Goal: Task Accomplishment & Management: Use online tool/utility

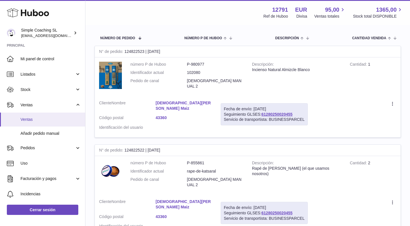
click at [42, 114] on link "Ventas" at bounding box center [42, 120] width 85 height 14
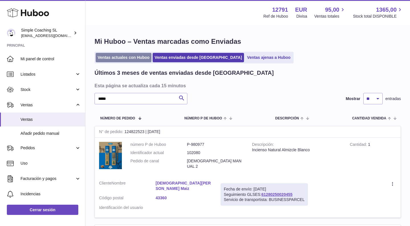
click at [137, 57] on link "Ventas actuales con Huboo" at bounding box center [124, 57] width 56 height 9
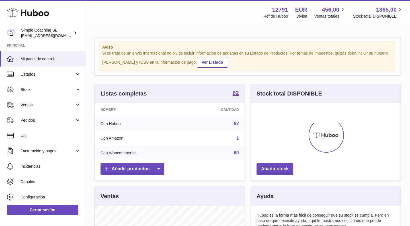
scroll to position [89, 150]
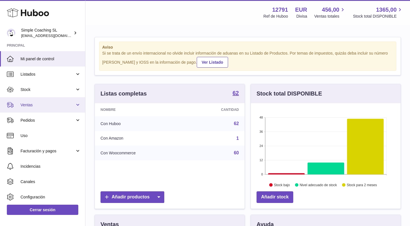
click at [68, 104] on span "Ventas" at bounding box center [47, 104] width 54 height 5
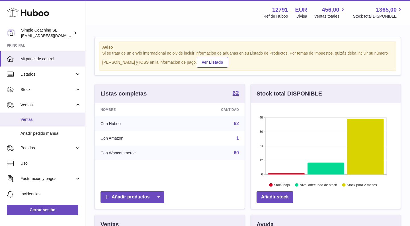
click at [62, 117] on span "Ventas" at bounding box center [50, 119] width 60 height 5
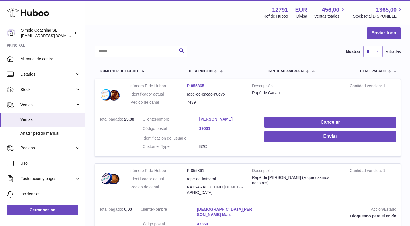
scroll to position [50, 0]
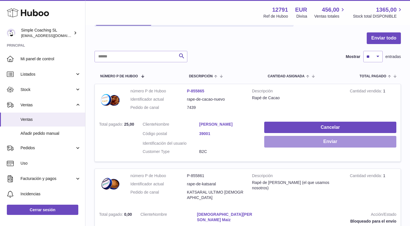
click at [296, 139] on button "Enviar" at bounding box center [330, 142] width 132 height 12
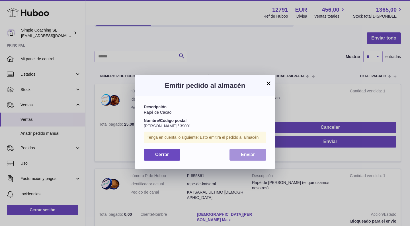
click at [246, 152] on span "Enviar" at bounding box center [248, 154] width 14 height 5
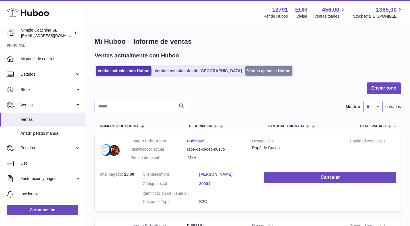
scroll to position [0, 0]
click at [245, 71] on link "Ventas ajenas a Huboo" at bounding box center [269, 70] width 48 height 9
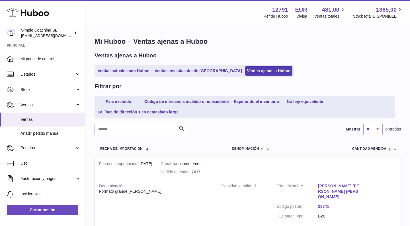
click at [132, 132] on input "text" at bounding box center [140, 129] width 93 height 11
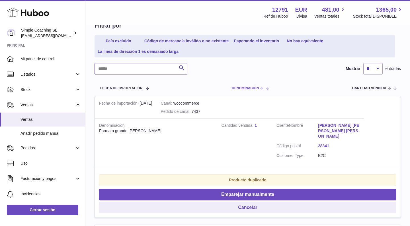
scroll to position [61, 0]
